Goal: Task Accomplishment & Management: Complete application form

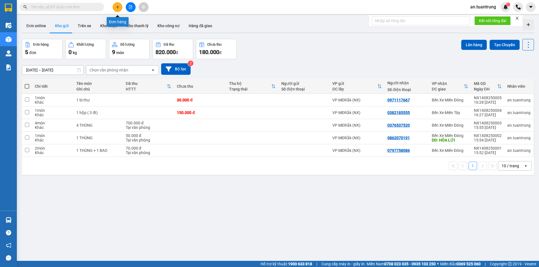
click at [117, 9] on button at bounding box center [118, 7] width 10 height 10
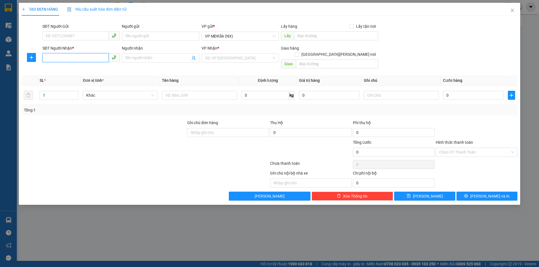
click at [68, 61] on input "SĐT Người Nhận *" at bounding box center [75, 57] width 66 height 9
type input "093619007"
click at [151, 57] on input "Người nhận" at bounding box center [157, 58] width 65 height 6
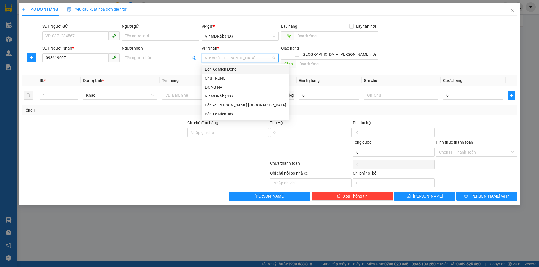
click at [240, 58] on input "search" at bounding box center [238, 58] width 67 height 8
click at [232, 115] on div "Bến Xe Miền Tây" at bounding box center [245, 114] width 81 height 6
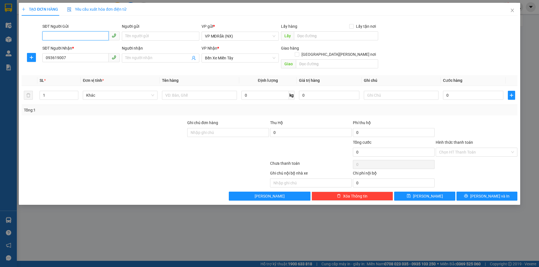
click at [74, 35] on input "SĐT Người Gửi" at bounding box center [75, 35] width 66 height 9
type input "0971184753"
click at [459, 91] on input "0" at bounding box center [473, 95] width 60 height 9
type input "1"
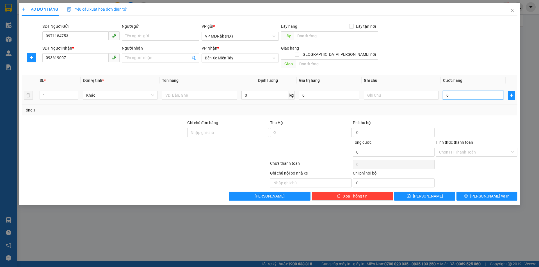
type input "1"
type input "10"
type input "100"
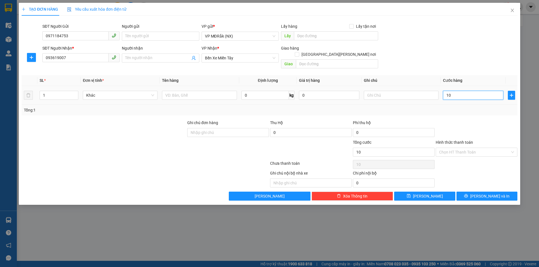
type input "100"
type input "1.000"
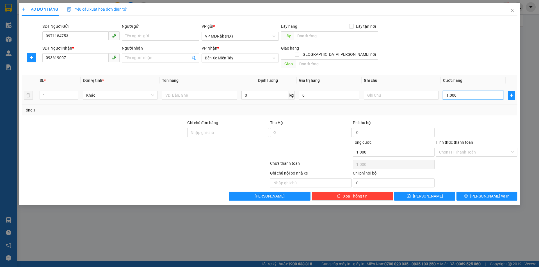
type input "10.000"
type input "100.000"
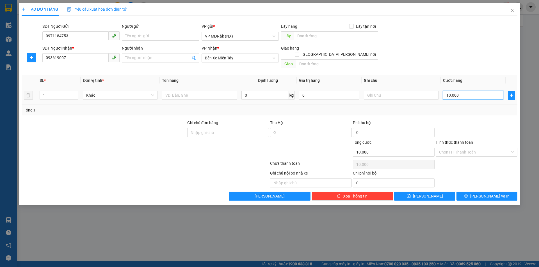
type input "100.000"
click at [201, 91] on input "text" at bounding box center [199, 95] width 75 height 9
type input "1 t"
click at [468, 194] on icon "printer" at bounding box center [466, 196] width 4 height 4
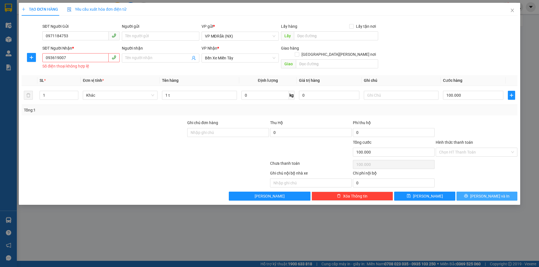
click at [468, 196] on icon "printer" at bounding box center [466, 196] width 4 height 4
click at [68, 57] on input "093619007" at bounding box center [75, 57] width 66 height 9
click at [78, 36] on input "0971184753" at bounding box center [75, 35] width 66 height 9
click at [71, 61] on input "093619007" at bounding box center [75, 57] width 66 height 9
type input "0"
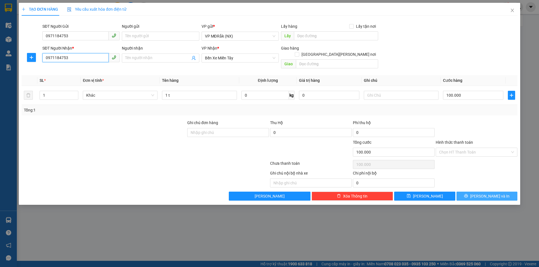
type input "0971184753"
click at [468, 194] on icon "printer" at bounding box center [466, 196] width 4 height 4
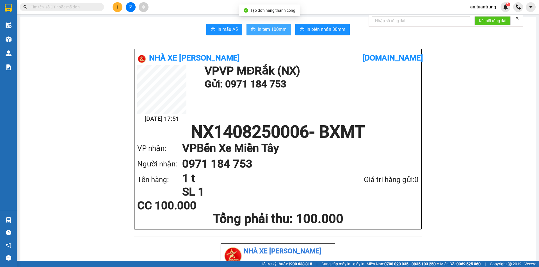
click at [270, 27] on span "In tem 100mm" at bounding box center [272, 29] width 29 height 7
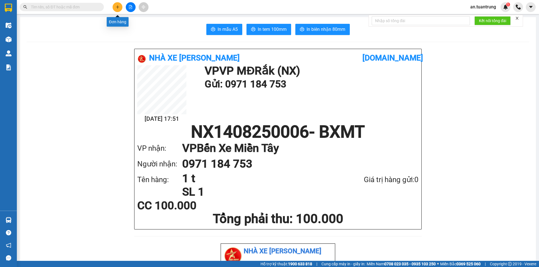
click at [119, 9] on button at bounding box center [118, 7] width 10 height 10
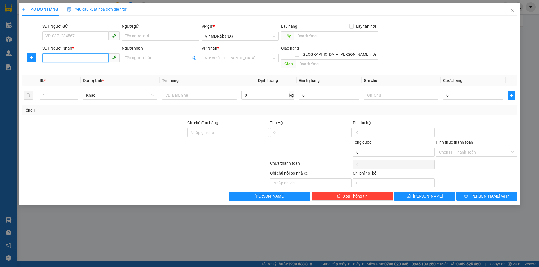
click at [69, 59] on input "SĐT Người Nhận *" at bounding box center [75, 57] width 66 height 9
type input "0889020443"
drag, startPoint x: 74, startPoint y: 73, endPoint x: 110, endPoint y: 68, distance: 35.9
click at [75, 73] on div "0889020443" at bounding box center [80, 69] width 77 height 9
type input "ĐỒNG PHÚ"
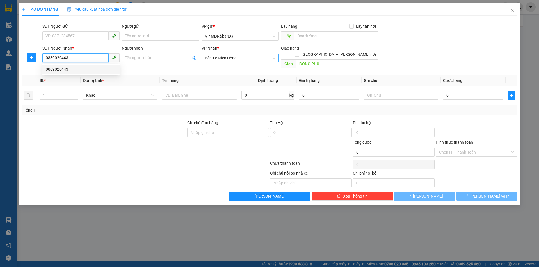
type input "50.000"
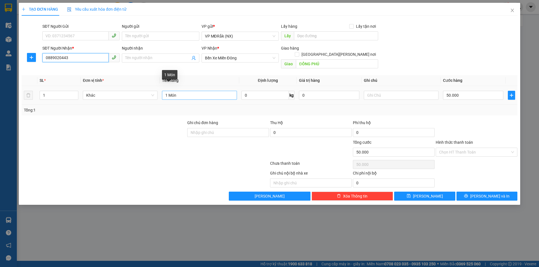
type input "0889020443"
click at [169, 91] on input "1 Món" at bounding box center [199, 95] width 75 height 9
type input "2Món"
click at [475, 91] on input "50.000" at bounding box center [473, 95] width 60 height 9
type input "0"
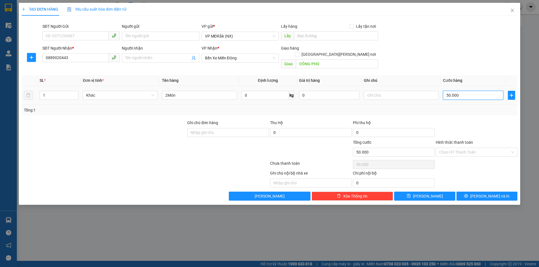
type input "0"
type input "8"
type input "08"
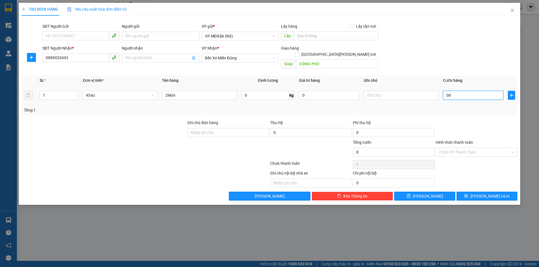
type input "80"
type input "080"
type input "800"
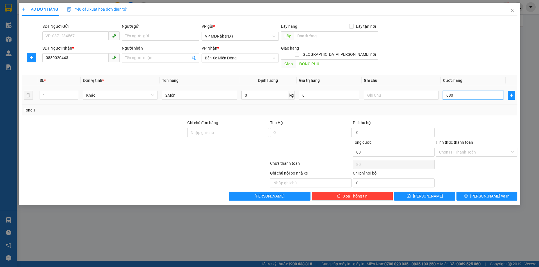
type input "0.800"
type input "8.000"
type input "080.000"
type input "80.000"
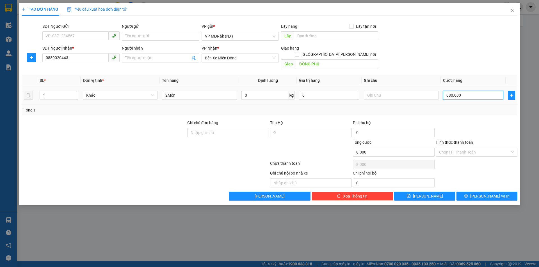
type input "80.000"
click at [481, 192] on button "[PERSON_NAME] và In" at bounding box center [486, 196] width 61 height 9
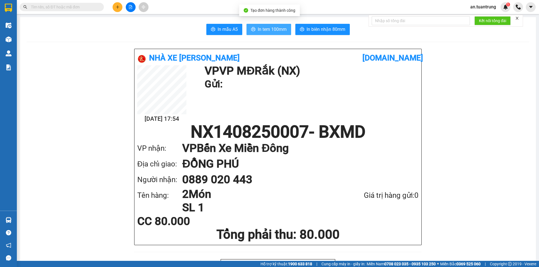
click at [266, 27] on span "In tem 100mm" at bounding box center [272, 29] width 29 height 7
